Goal: Check status: Check status

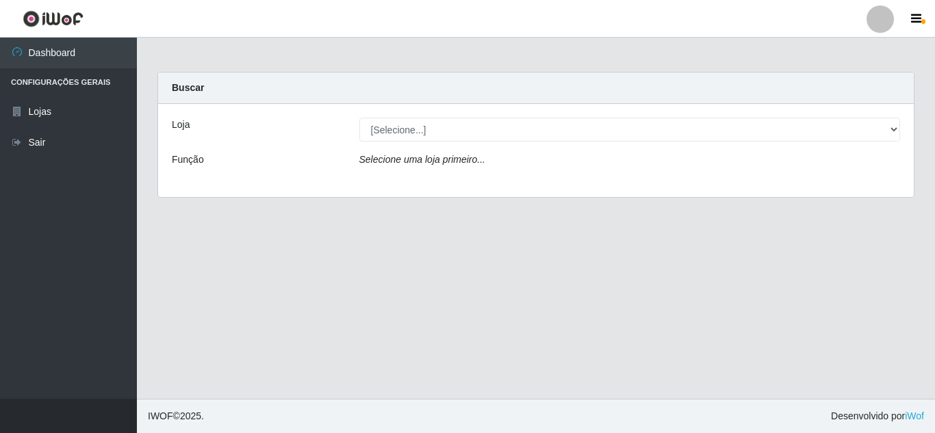
select select "462"
click at [359, 118] on select "[Selecione...] Queiroz [GEOGRAPHIC_DATA] - [GEOGRAPHIC_DATA]" at bounding box center [629, 130] width 541 height 24
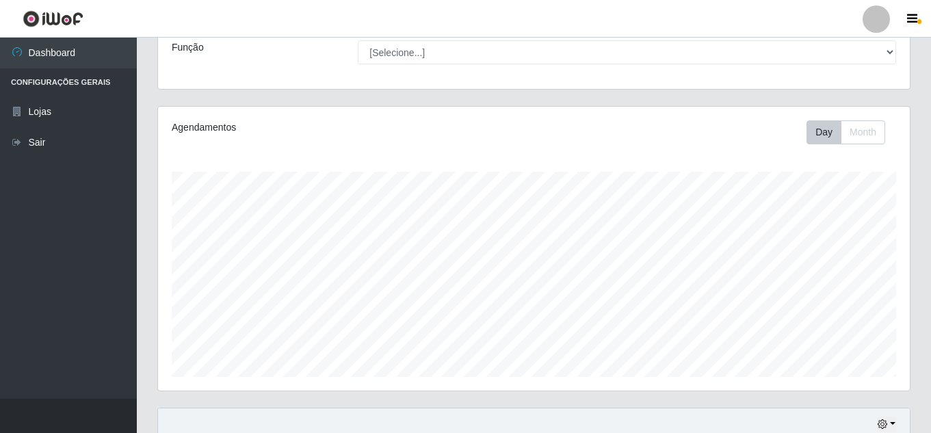
scroll to position [374, 0]
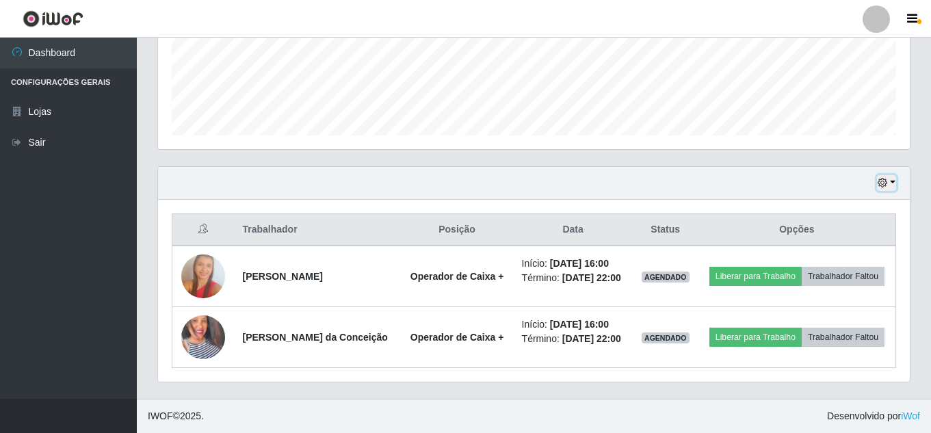
click at [896, 175] on button "button" at bounding box center [886, 183] width 19 height 16
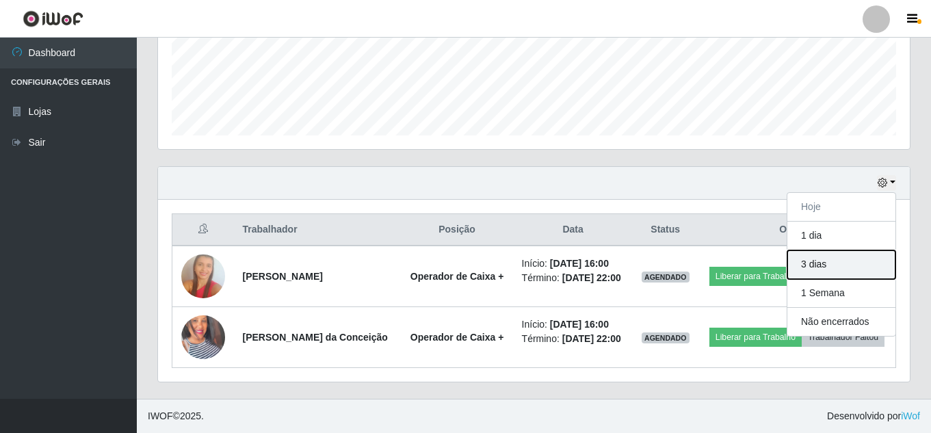
click at [857, 250] on button "3 dias" at bounding box center [841, 264] width 108 height 29
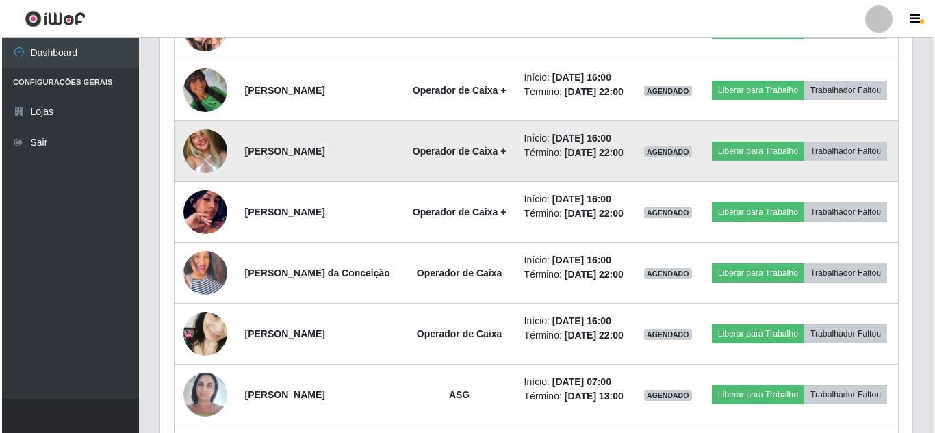
scroll to position [990, 0]
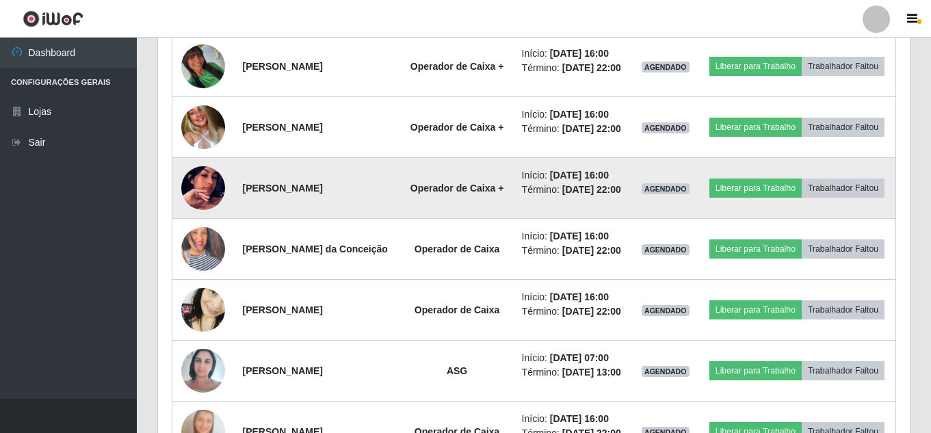
click at [212, 227] on img at bounding box center [203, 188] width 44 height 78
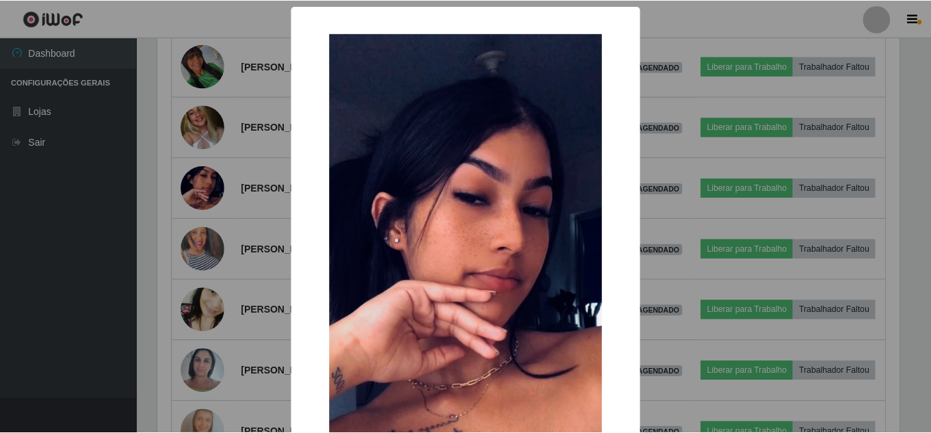
scroll to position [68, 0]
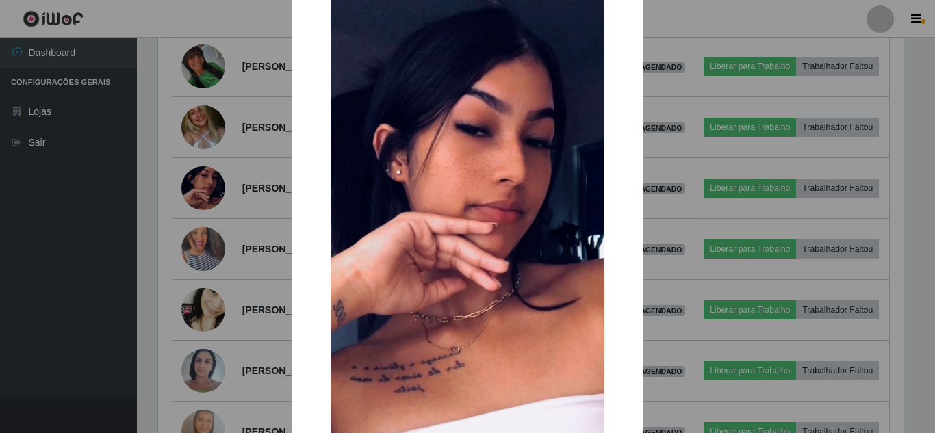
click at [52, 246] on div "× OK Cancel" at bounding box center [467, 216] width 935 height 433
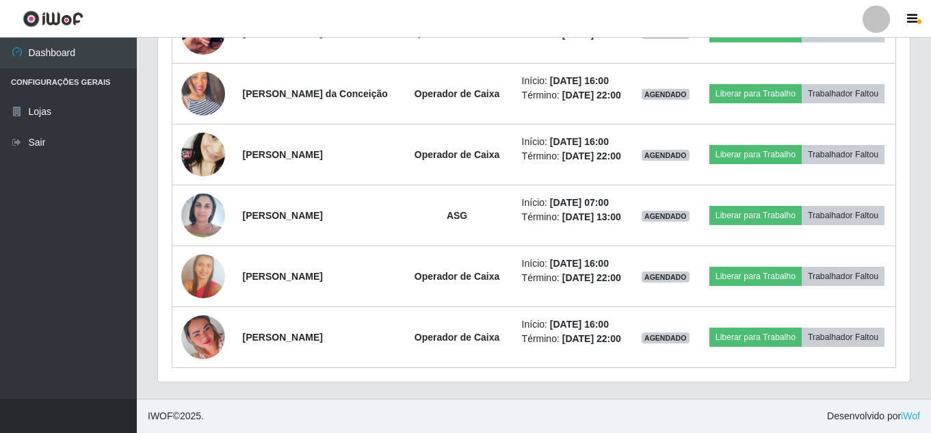
scroll to position [1299, 0]
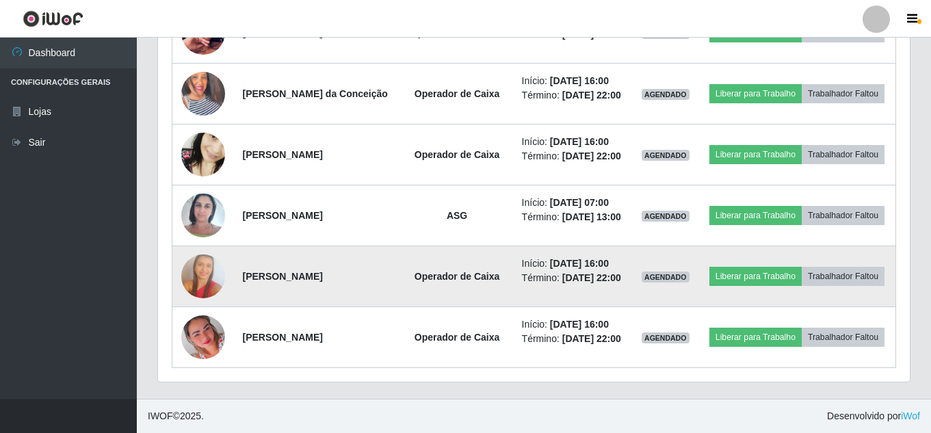
click at [207, 259] on img at bounding box center [203, 277] width 44 height 66
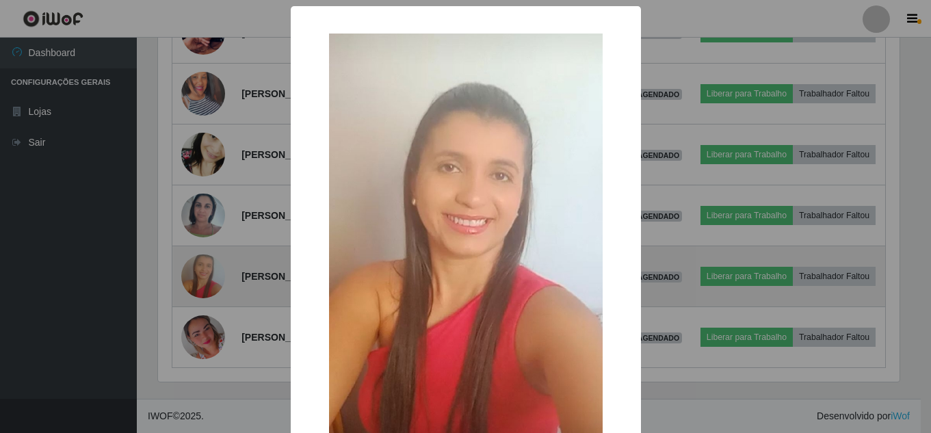
scroll to position [284, 745]
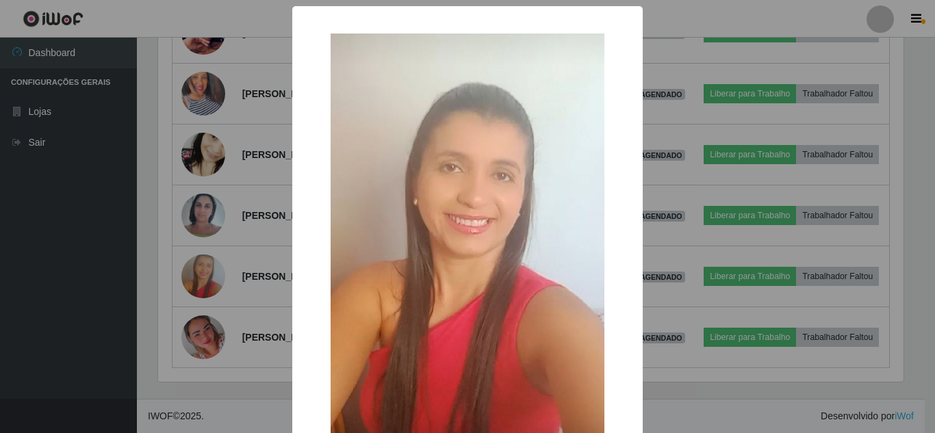
click at [96, 268] on div "× OK Cancel" at bounding box center [467, 216] width 935 height 433
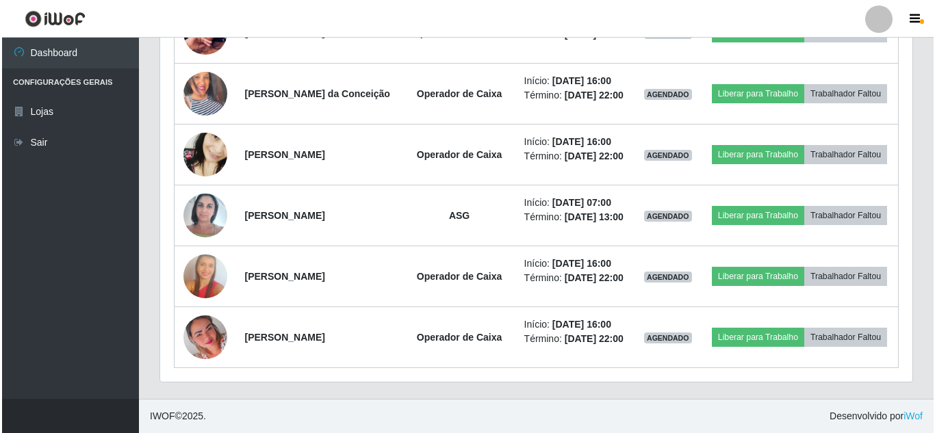
scroll to position [1162, 0]
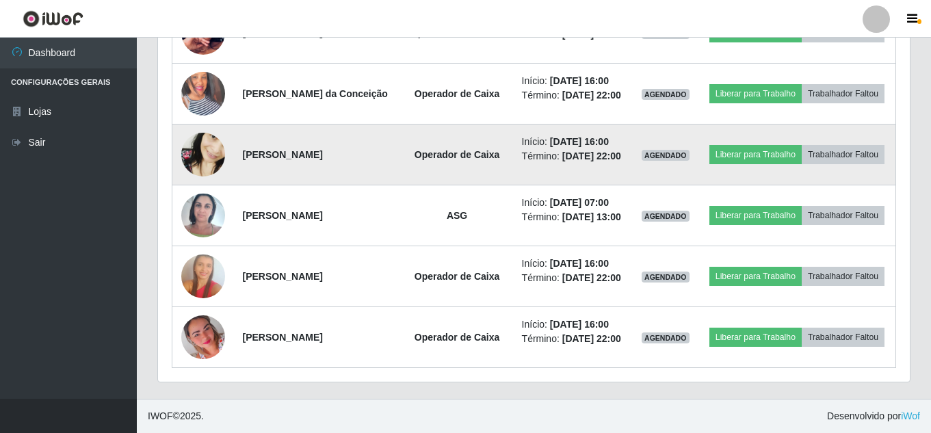
click at [194, 203] on img at bounding box center [203, 154] width 44 height 95
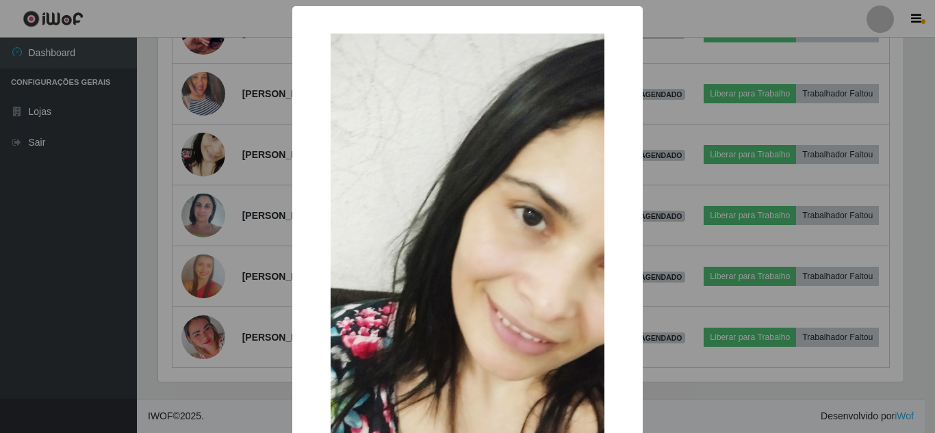
click at [98, 266] on div "× OK Cancel" at bounding box center [467, 216] width 935 height 433
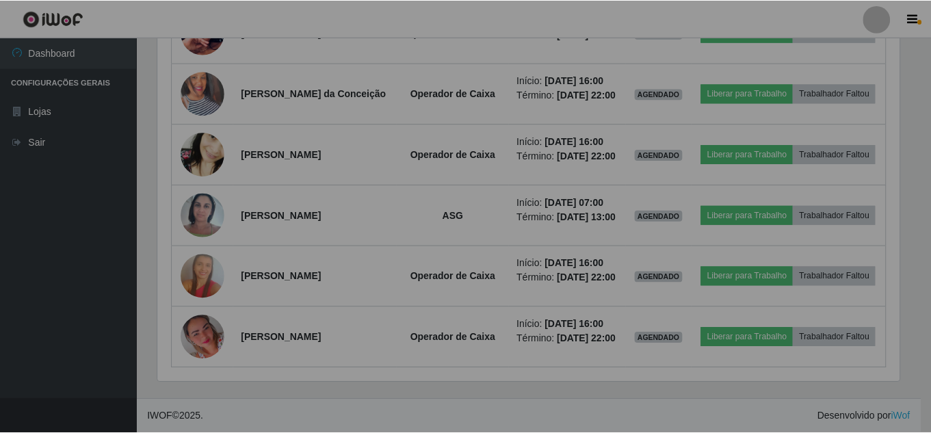
scroll to position [284, 752]
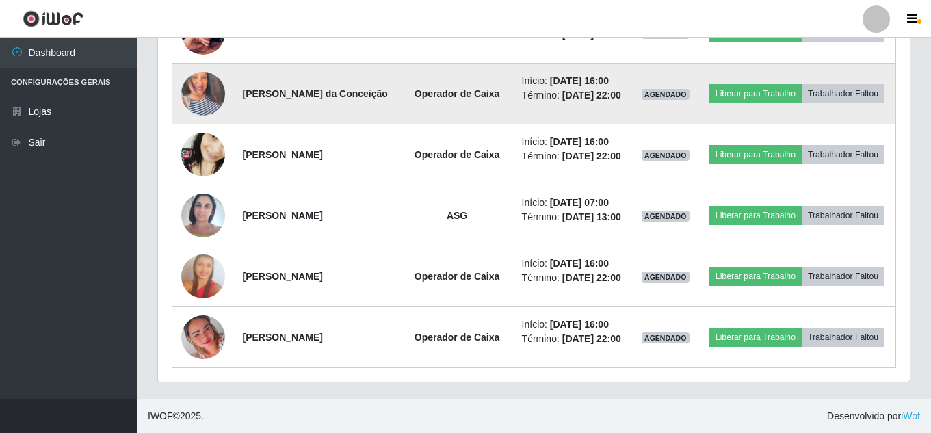
click at [197, 133] on img at bounding box center [203, 94] width 44 height 78
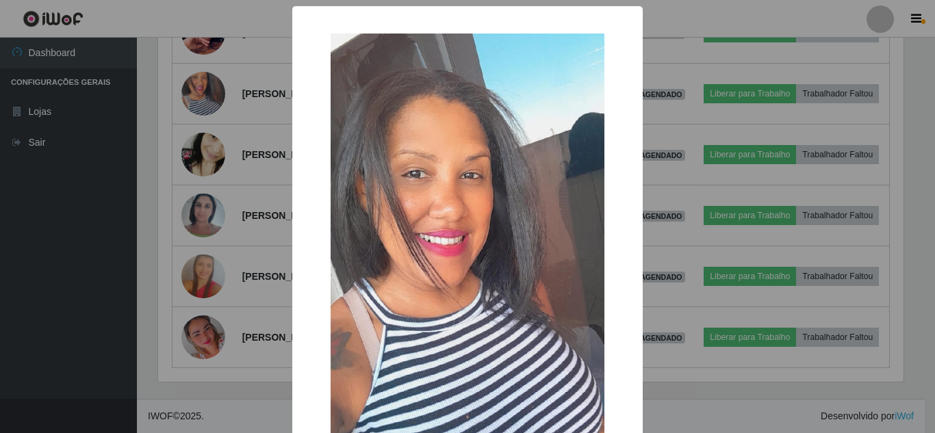
click at [60, 225] on div "× OK Cancel" at bounding box center [467, 216] width 935 height 433
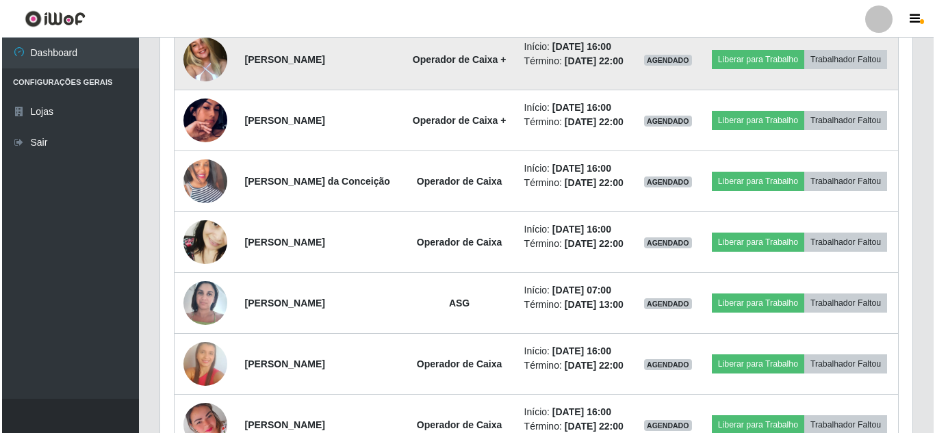
scroll to position [1026, 0]
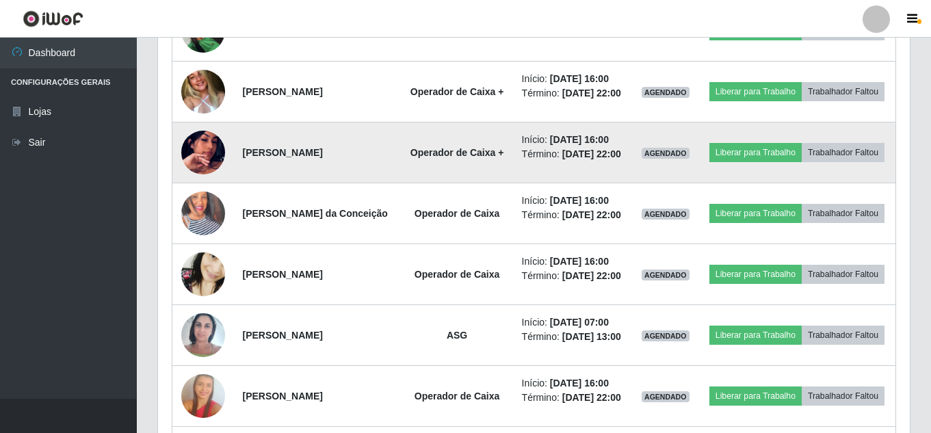
click at [194, 192] on img at bounding box center [203, 153] width 44 height 78
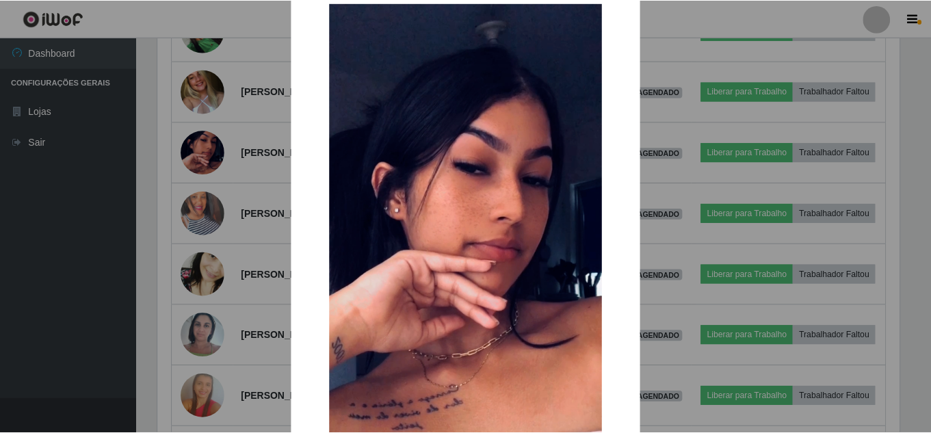
scroll to position [0, 0]
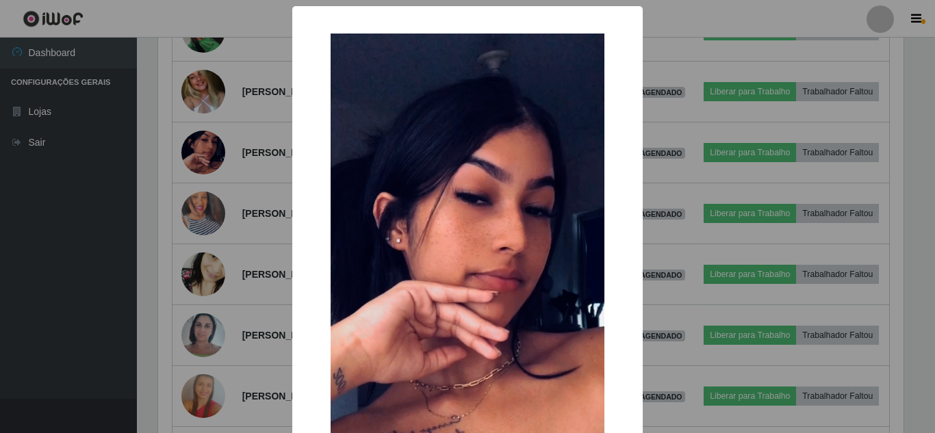
click at [125, 284] on div "× OK Cancel" at bounding box center [467, 216] width 935 height 433
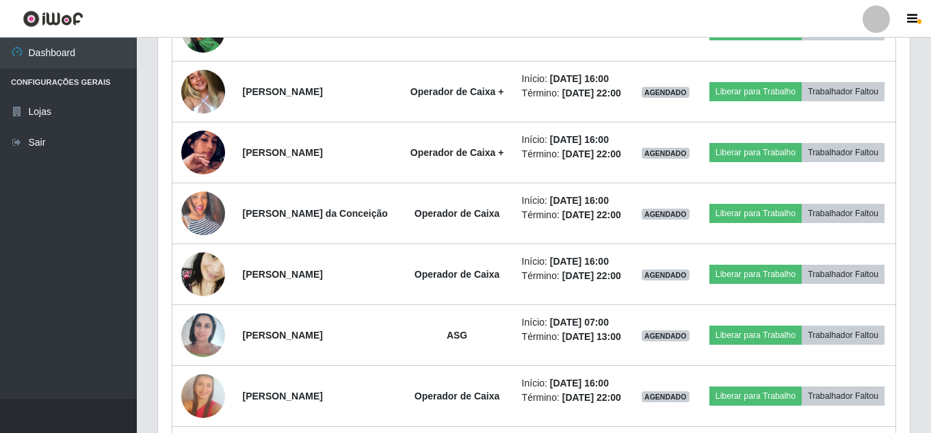
scroll to position [957, 0]
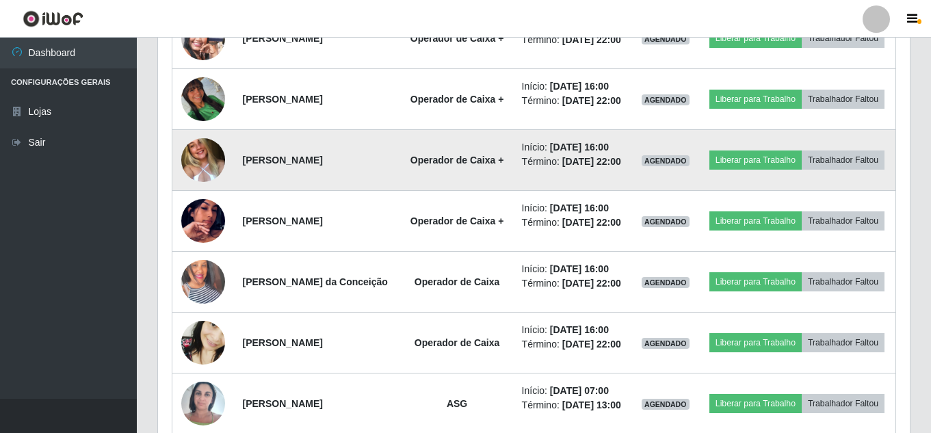
click at [200, 189] on img at bounding box center [203, 159] width 44 height 57
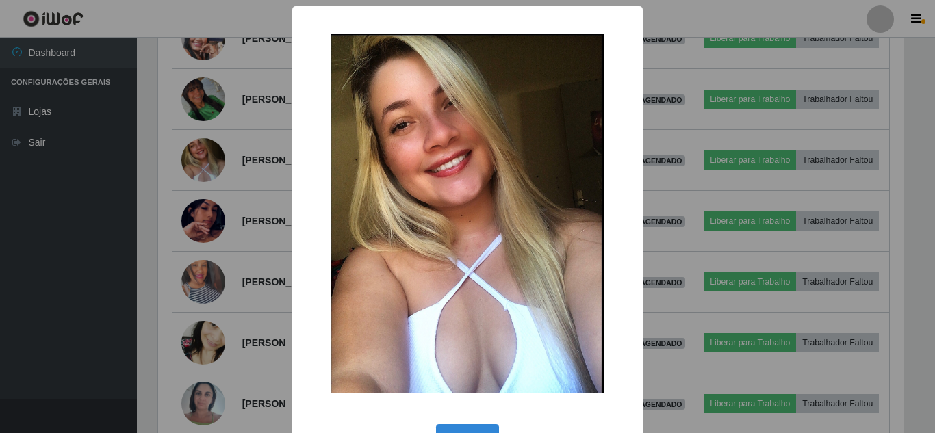
click at [64, 278] on div "× OK Cancel" at bounding box center [467, 216] width 935 height 433
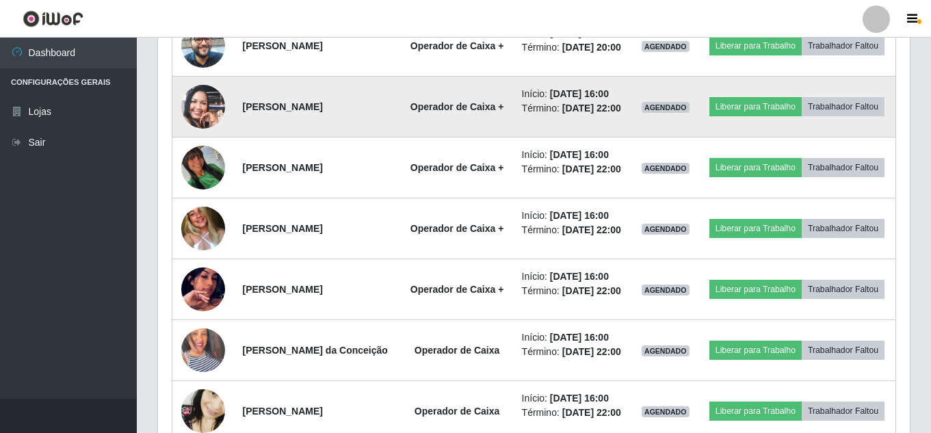
click at [213, 146] on img at bounding box center [203, 107] width 44 height 78
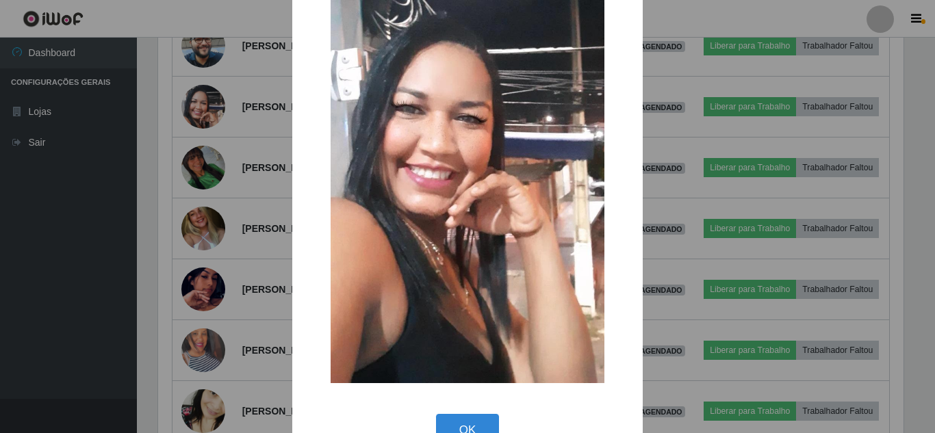
click at [62, 226] on div "× OK Cancel" at bounding box center [467, 216] width 935 height 433
